Goal: Task Accomplishment & Management: Use online tool/utility

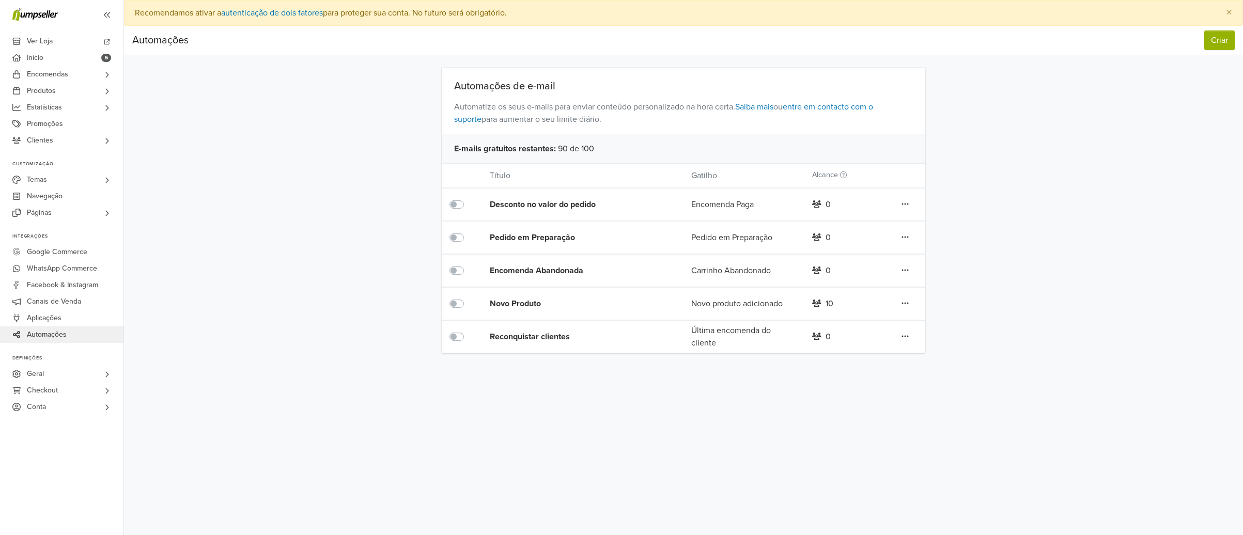
click at [824, 302] on div "10" at bounding box center [845, 304] width 81 height 12
click at [518, 303] on div "Novo Produto" at bounding box center [570, 304] width 161 height 12
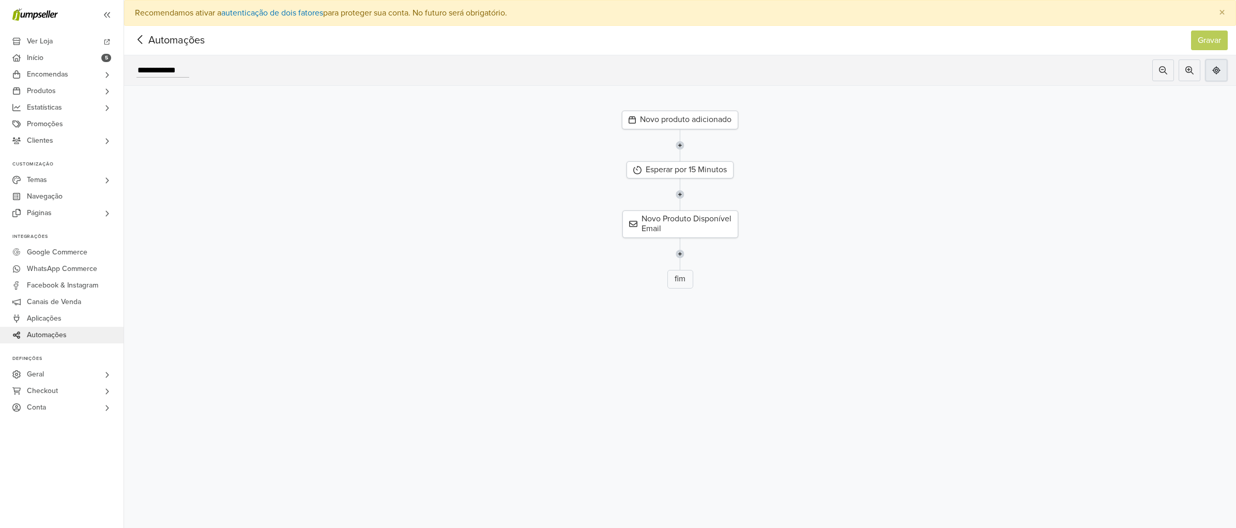
click at [1220, 69] on icon at bounding box center [1216, 70] width 8 height 8
click at [1220, 73] on icon at bounding box center [1216, 70] width 8 height 8
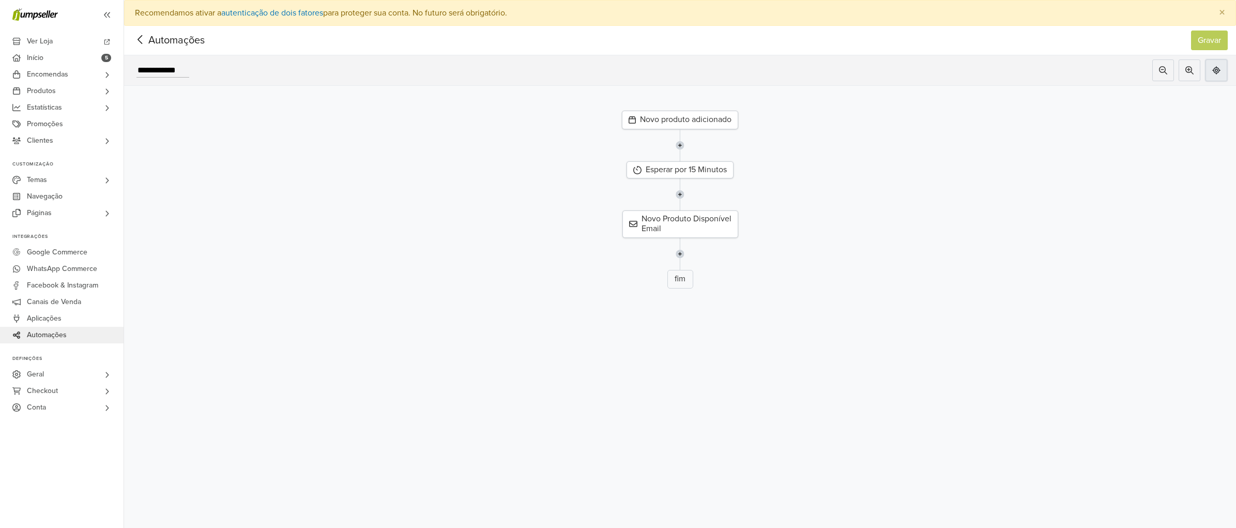
click at [1220, 73] on icon at bounding box center [1216, 70] width 8 height 8
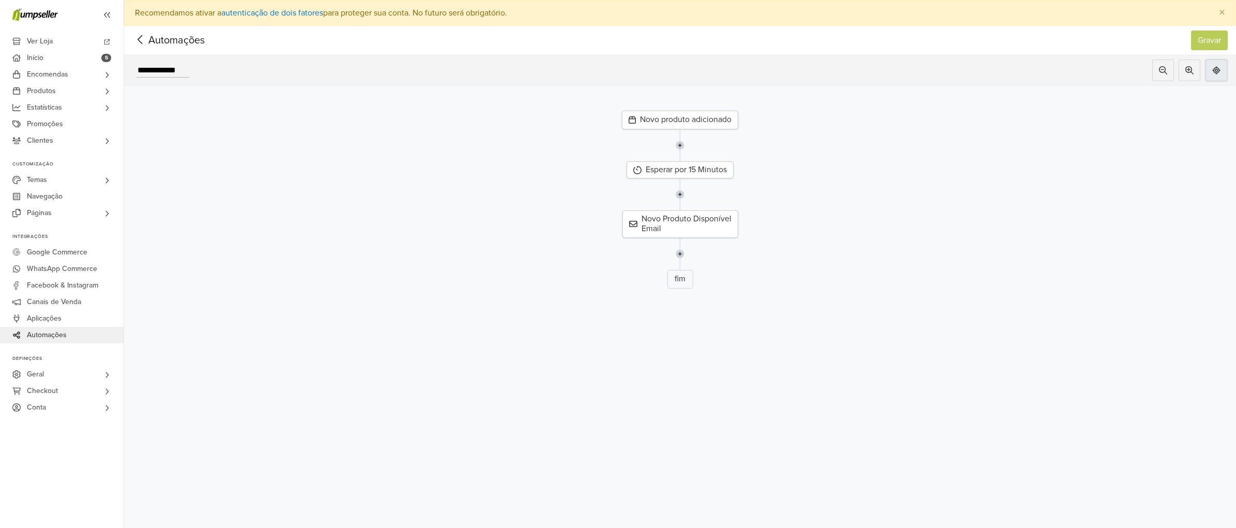
click at [1220, 72] on icon at bounding box center [1216, 70] width 8 height 8
click at [175, 71] on input "**********" at bounding box center [162, 71] width 53 height 14
click at [680, 222] on div "Novo Produto Disponível Email" at bounding box center [680, 223] width 116 height 27
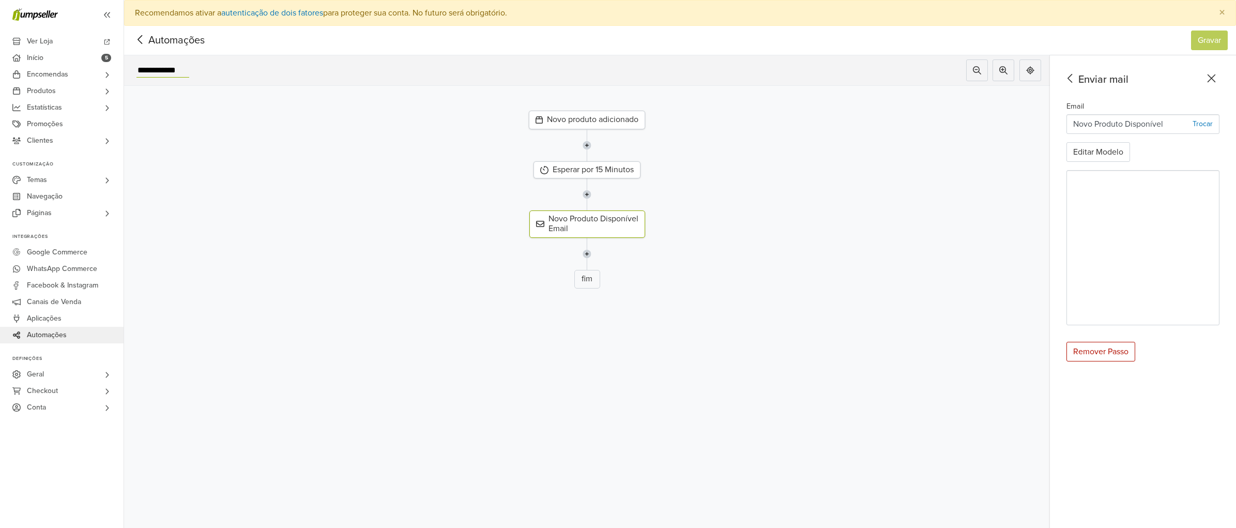
click at [1219, 79] on icon at bounding box center [1211, 78] width 16 height 13
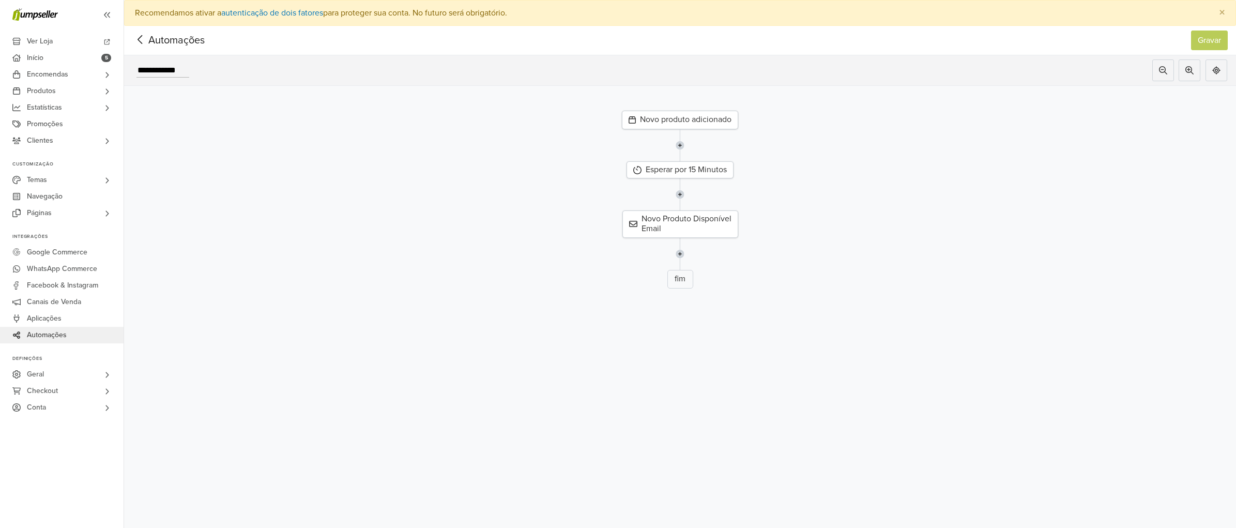
click at [142, 38] on icon at bounding box center [140, 39] width 16 height 13
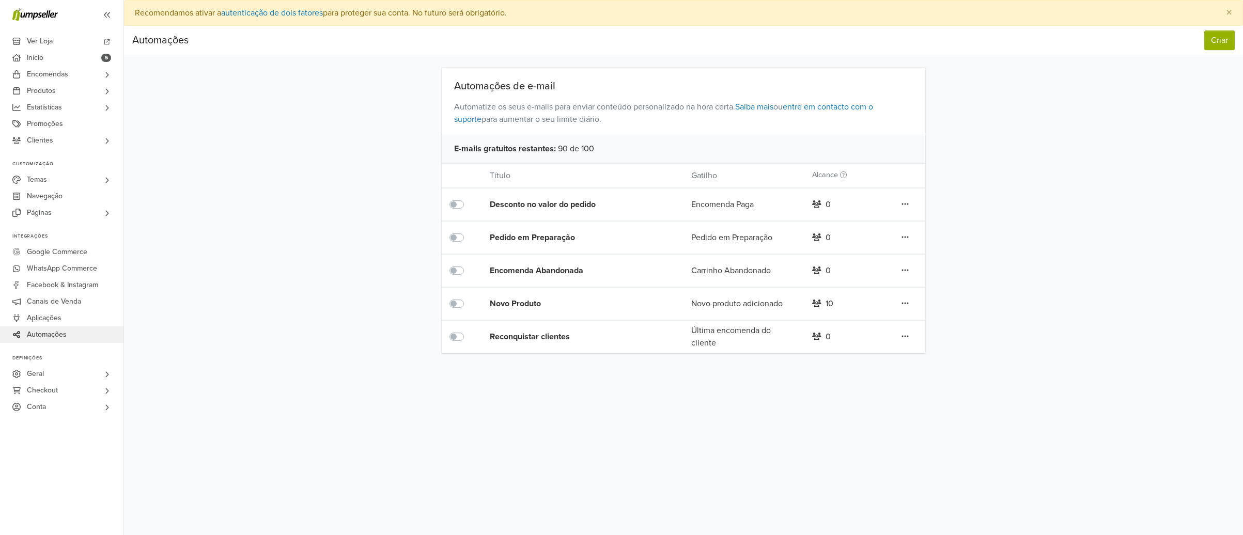
click at [468, 298] on label at bounding box center [468, 298] width 0 height 0
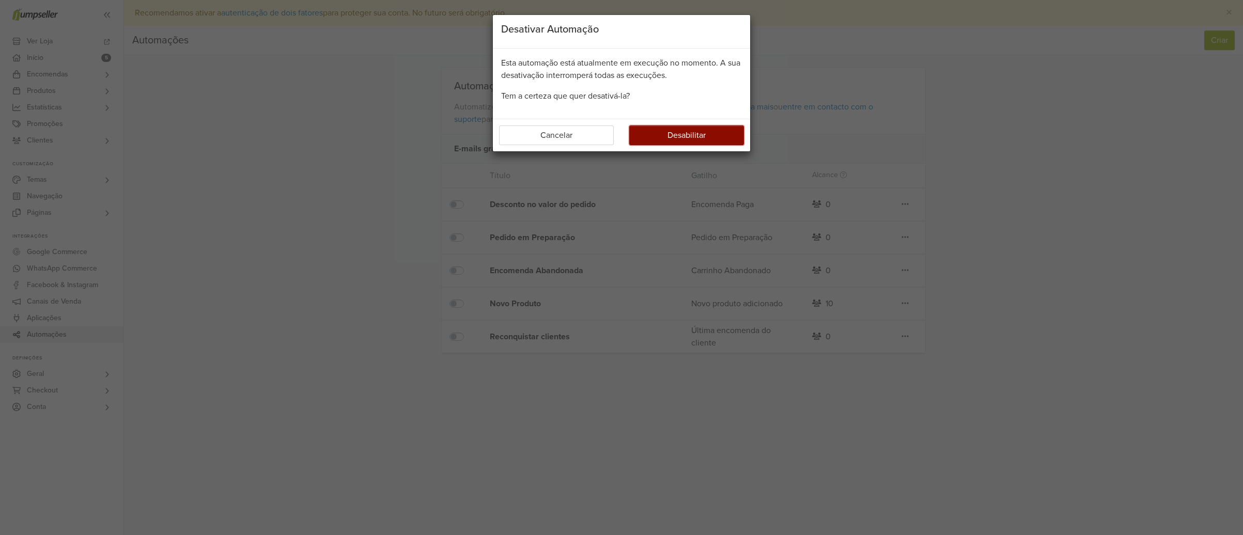
click at [681, 133] on button "Desabilitar" at bounding box center [686, 136] width 115 height 20
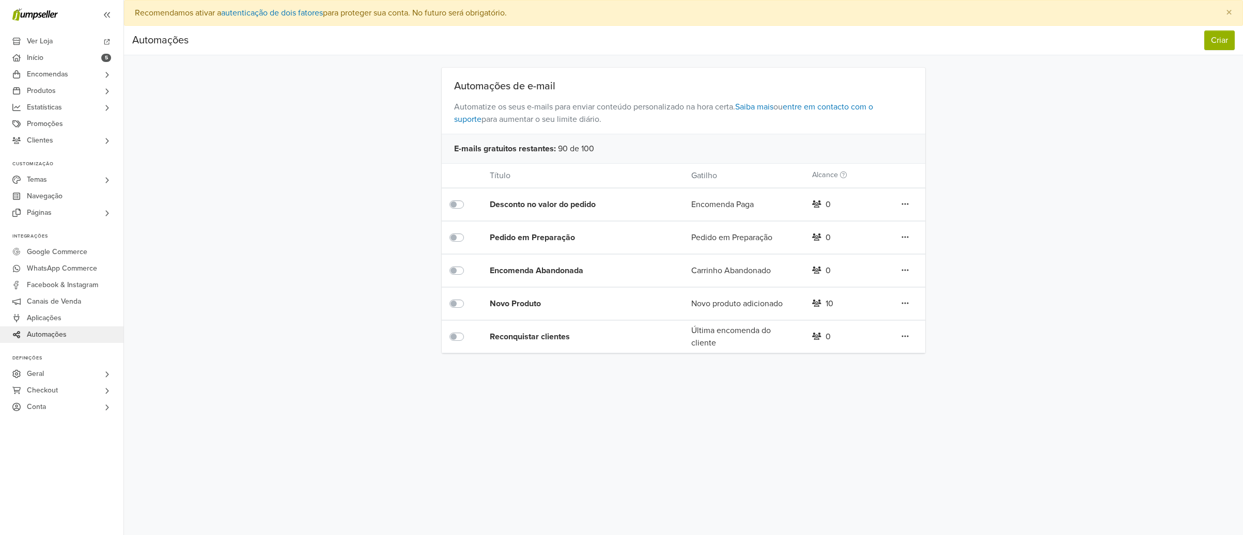
click at [548, 238] on div "Pedido em Preparação" at bounding box center [570, 238] width 161 height 12
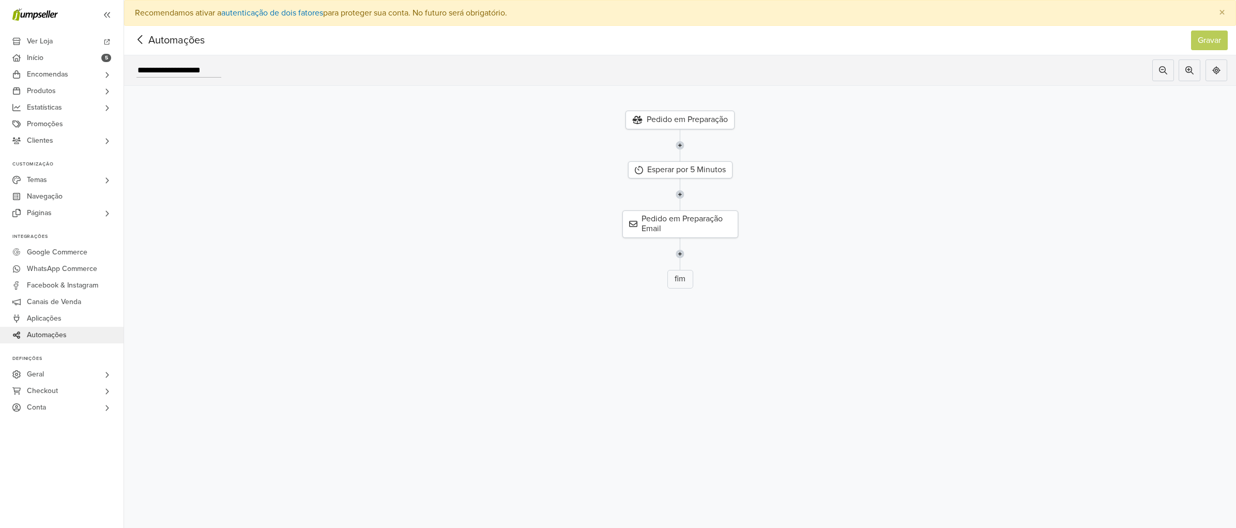
click at [677, 119] on div "Pedido em Preparação" at bounding box center [679, 120] width 109 height 19
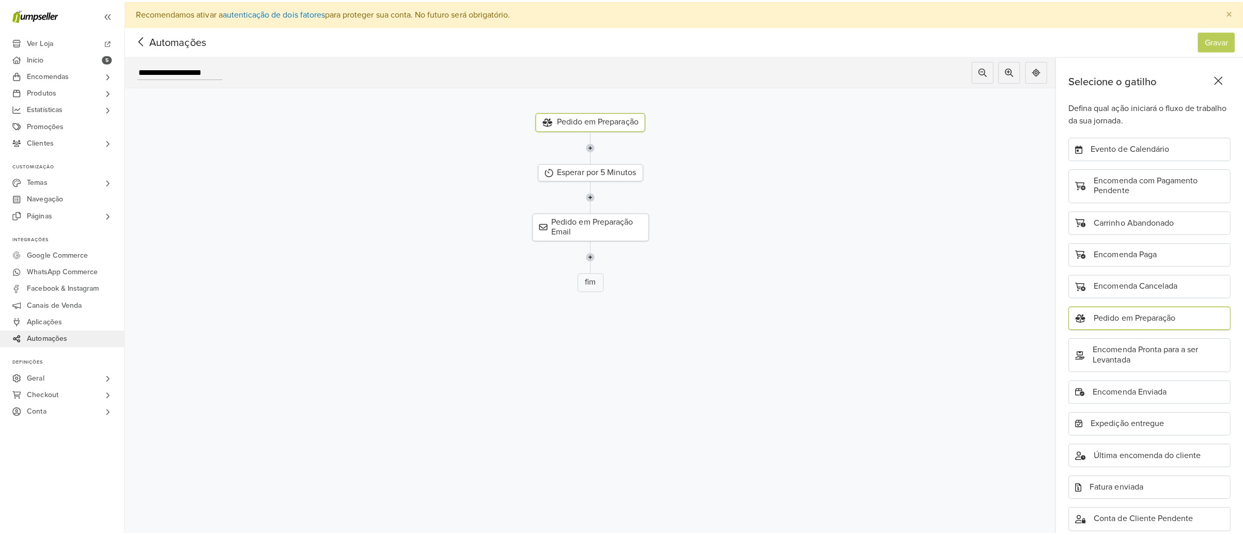
scroll to position [58, 0]
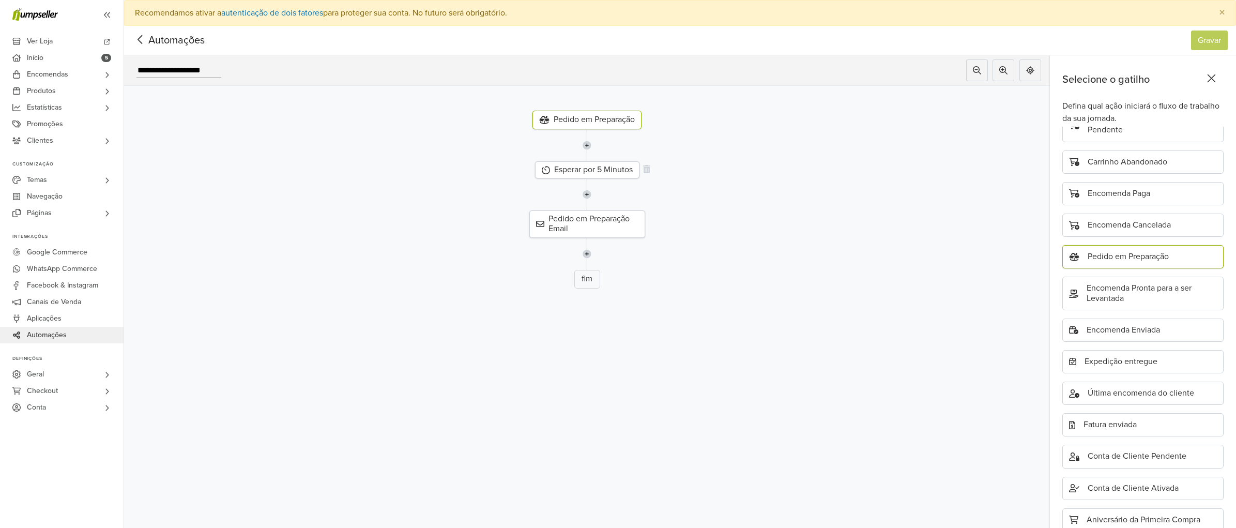
click at [578, 168] on div "Esperar por 5 Minutos" at bounding box center [587, 169] width 104 height 17
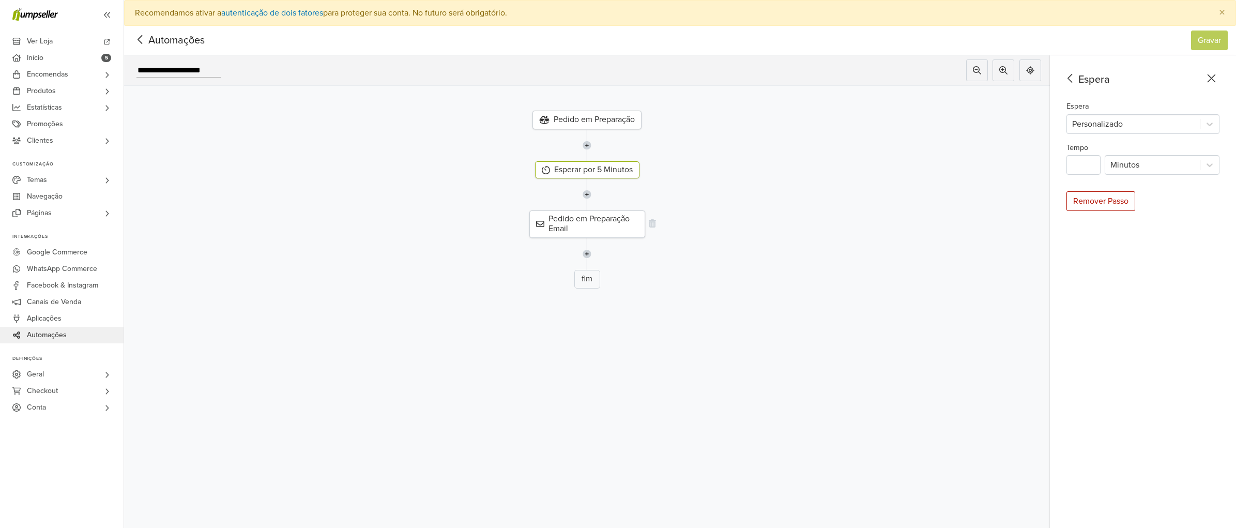
click at [573, 231] on div "Pedido em Preparação Email" at bounding box center [587, 223] width 116 height 27
click at [566, 166] on div "Esperar por 5 Minutos" at bounding box center [587, 170] width 104 height 17
click at [1105, 121] on div at bounding box center [1133, 124] width 122 height 14
click at [1098, 269] on div "Espera Espera Personalizado selected, 5 of 5. 5 results available. Use Up and D…" at bounding box center [1143, 304] width 186 height 498
click at [1138, 161] on div at bounding box center [1152, 165] width 84 height 14
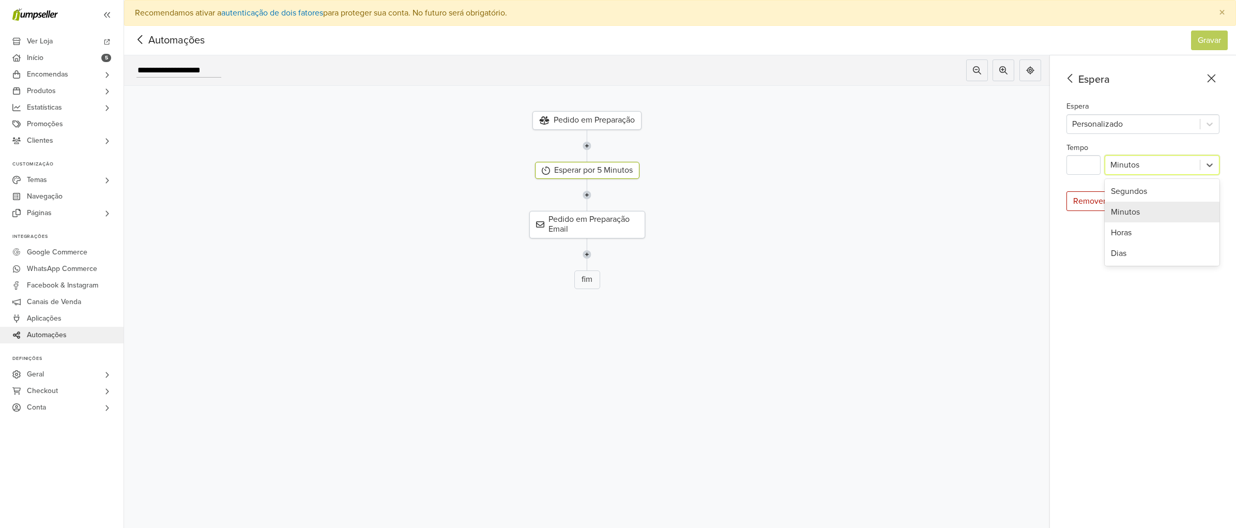
click at [1138, 161] on div at bounding box center [1152, 165] width 84 height 14
click at [1088, 164] on input "*" at bounding box center [1083, 165] width 34 height 20
click at [1132, 165] on div at bounding box center [1152, 165] width 84 height 14
click at [1110, 315] on div "Espera Espera Personalizado Tempo * Minutos selected, 2 of 4. 4 results availab…" at bounding box center [1143, 304] width 186 height 498
click at [144, 38] on icon at bounding box center [140, 39] width 16 height 13
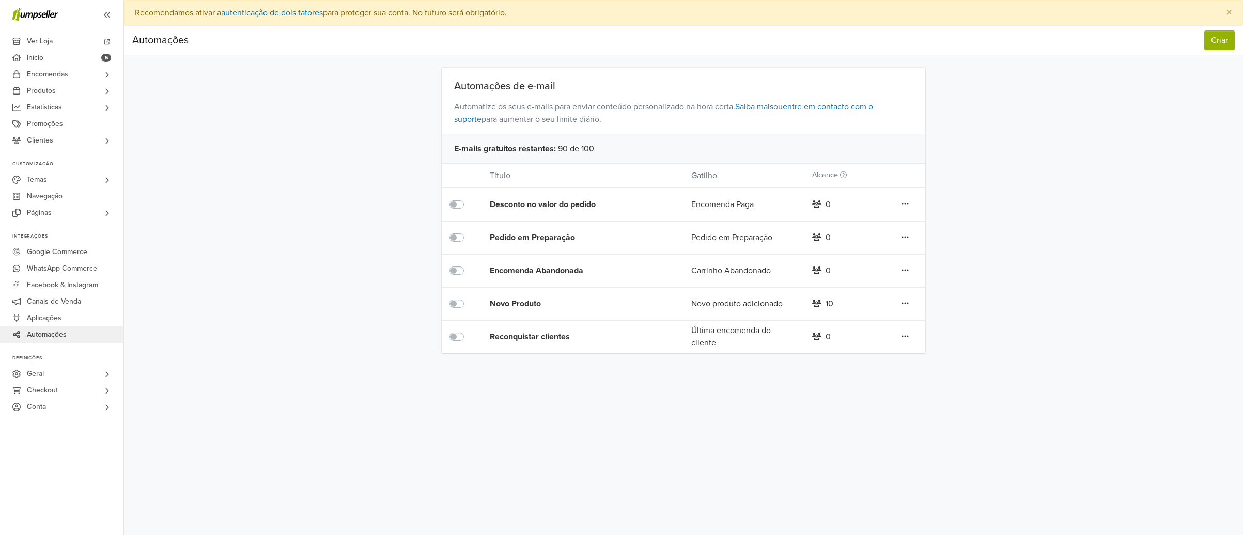
click at [468, 232] on label at bounding box center [468, 232] width 0 height 0
click at [535, 203] on div "Desconto no valor do pedido" at bounding box center [570, 204] width 161 height 12
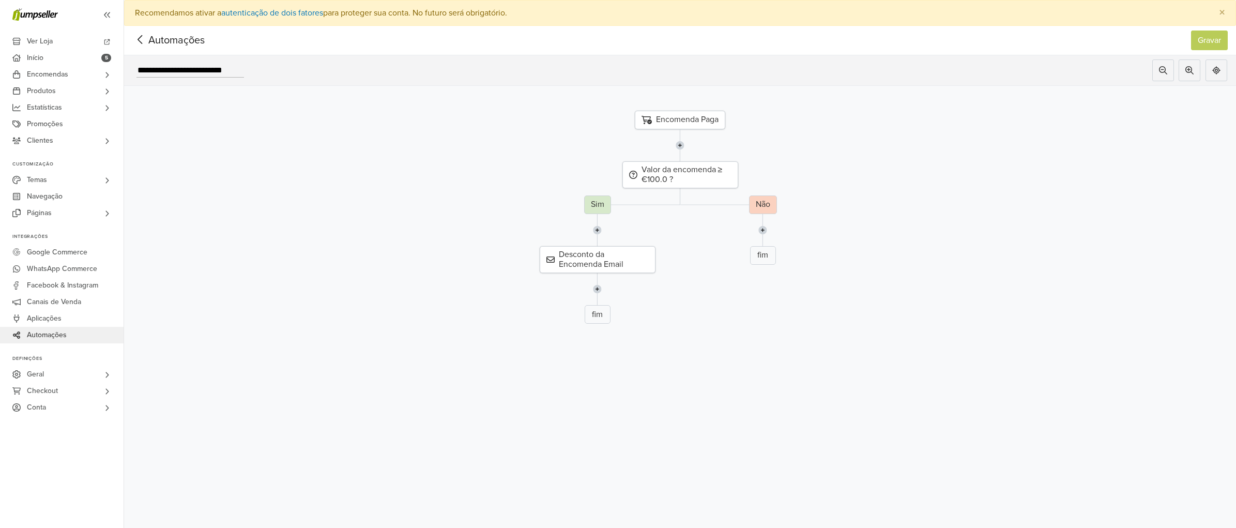
click at [143, 42] on icon at bounding box center [140, 39] width 16 height 13
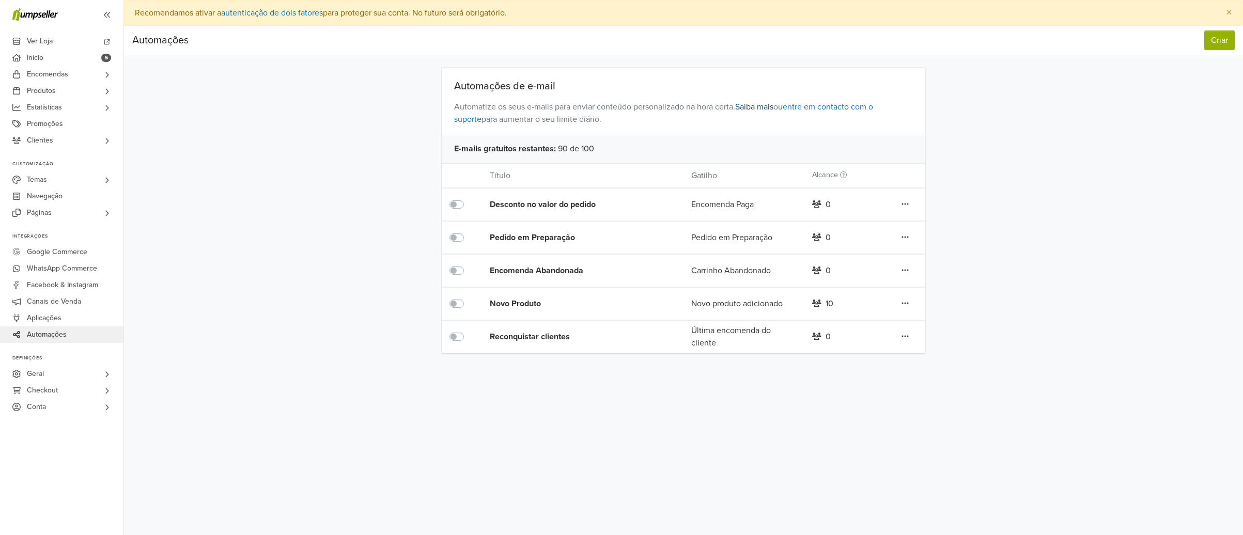
click at [761, 105] on link "Saiba mais" at bounding box center [754, 107] width 38 height 10
click at [94, 140] on link "Clientes" at bounding box center [62, 140] width 124 height 17
click at [92, 154] on link "Todos os Clientes" at bounding box center [62, 155] width 124 height 12
